Goal: Transaction & Acquisition: Purchase product/service

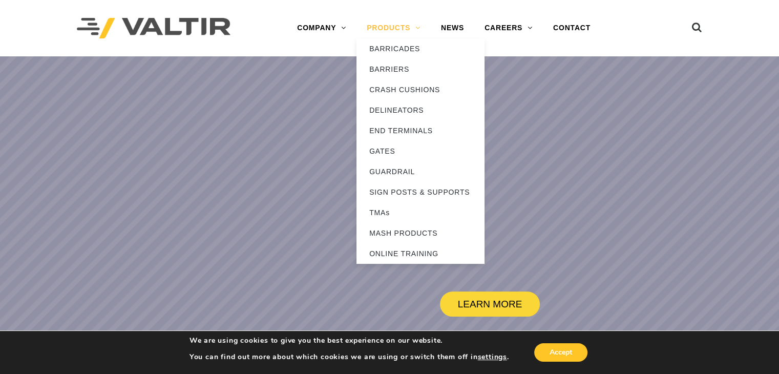
click at [376, 29] on link "PRODUCTS" at bounding box center [394, 28] width 74 height 20
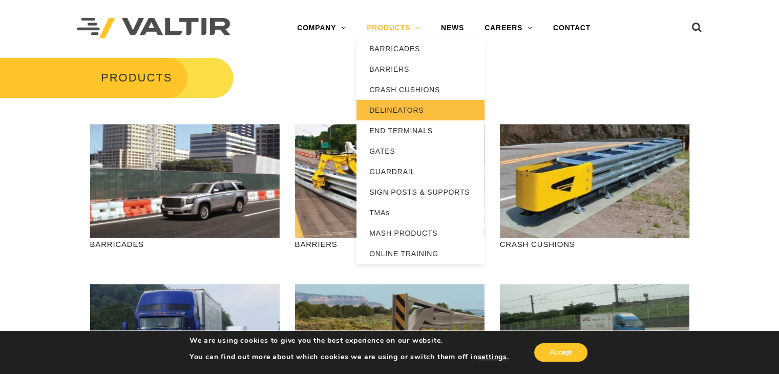
click at [407, 108] on link "DELINEATORS" at bounding box center [421, 110] width 128 height 20
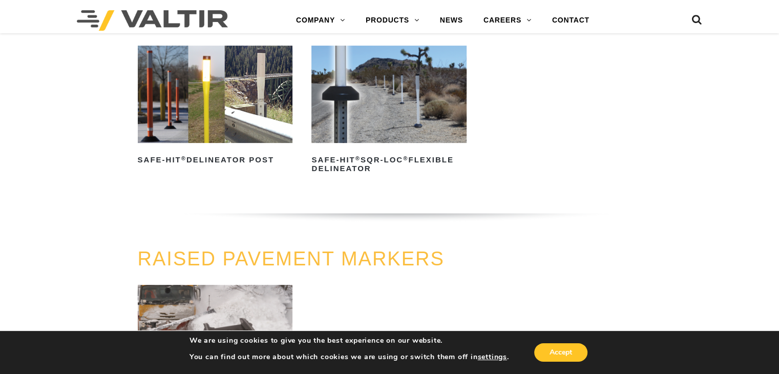
scroll to position [320, 0]
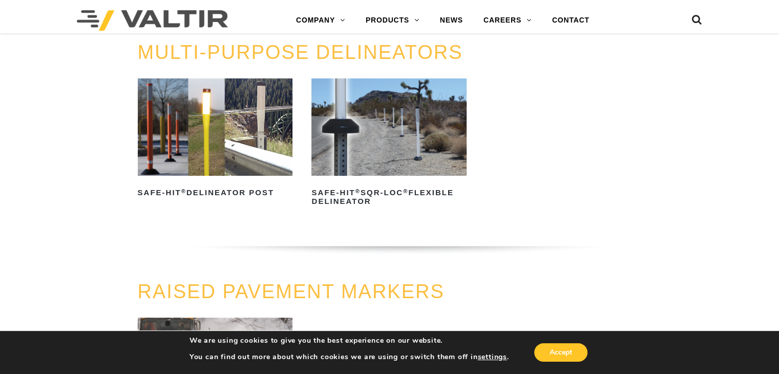
click at [227, 126] on img at bounding box center [215, 126] width 155 height 97
